Goal: Information Seeking & Learning: Learn about a topic

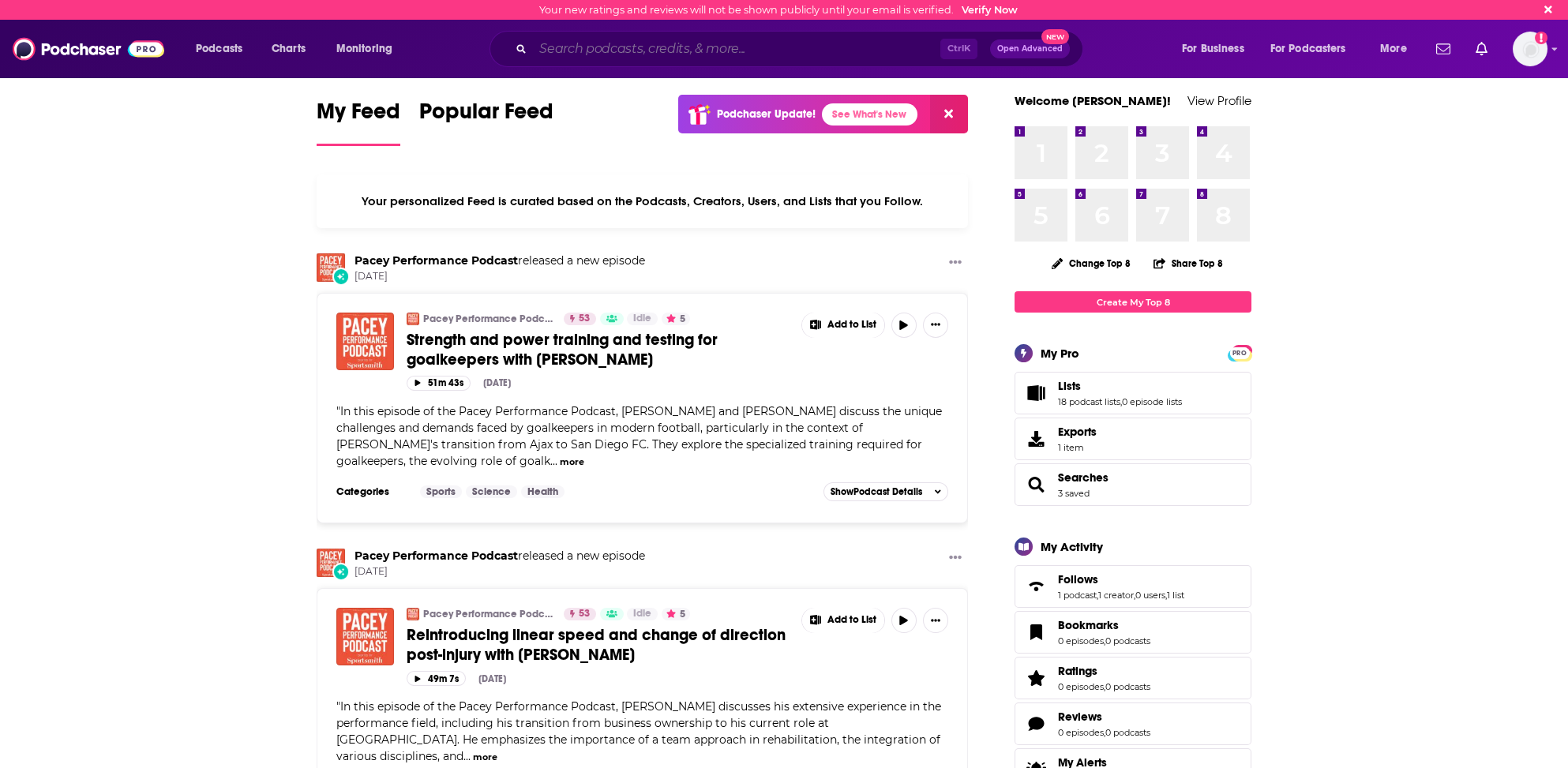
click at [558, 47] on input "Search podcasts, credits, & more..." at bounding box center [736, 49] width 408 height 25
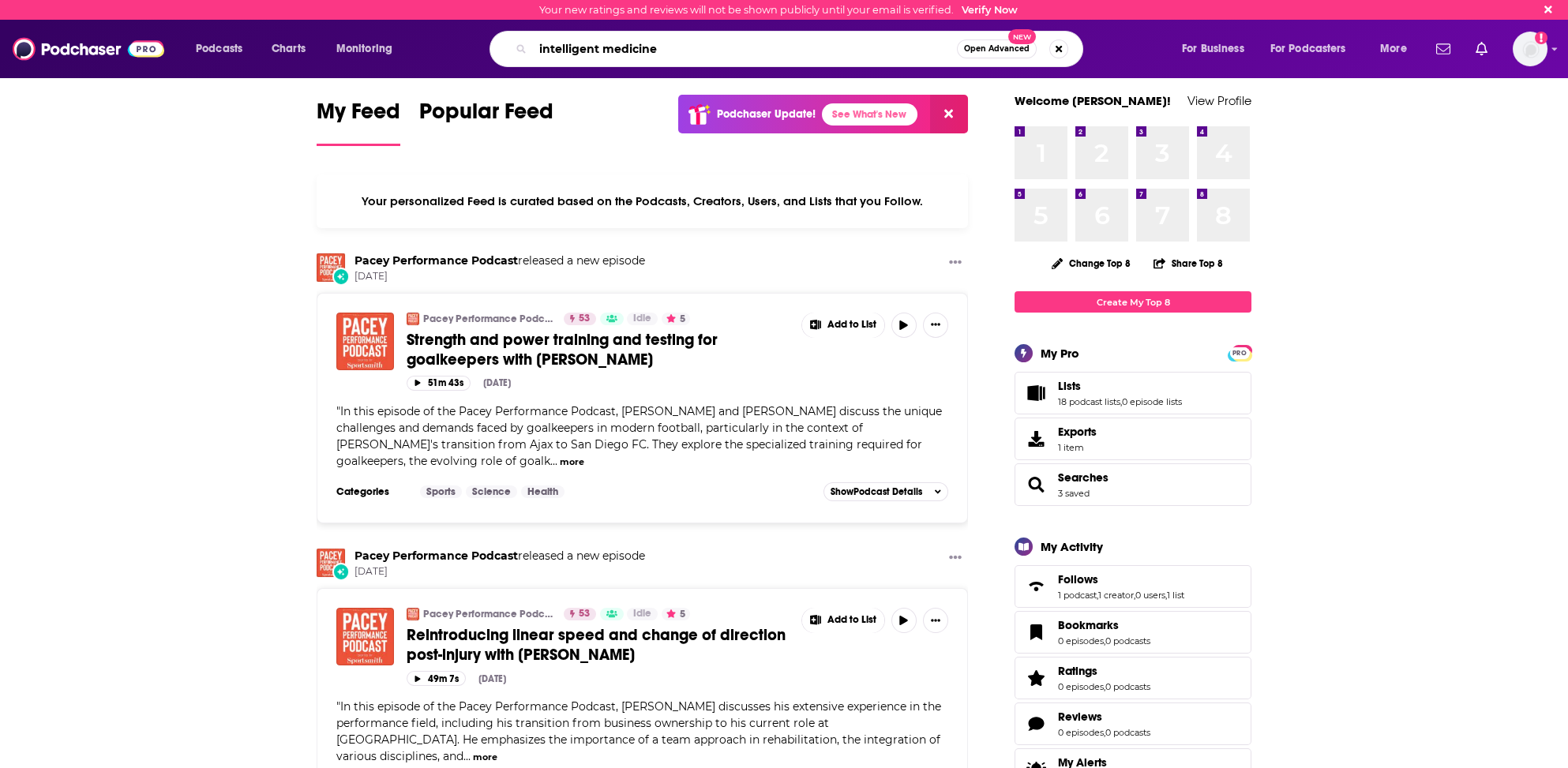
type input "intelligent medicine"
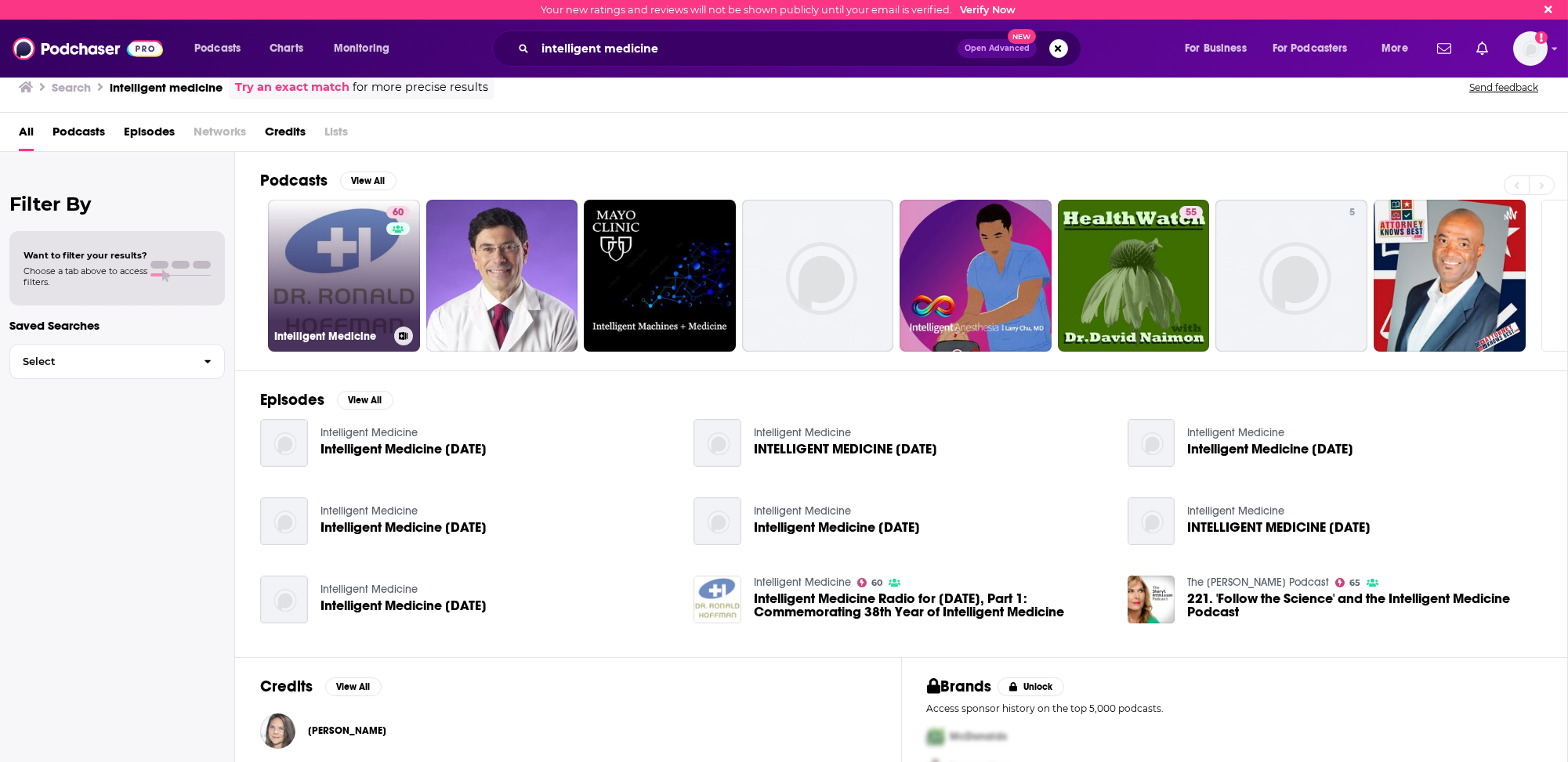
click at [324, 267] on link "60 Intelligent Medicine" at bounding box center [344, 276] width 152 height 152
